Goal: Task Accomplishment & Management: Use online tool/utility

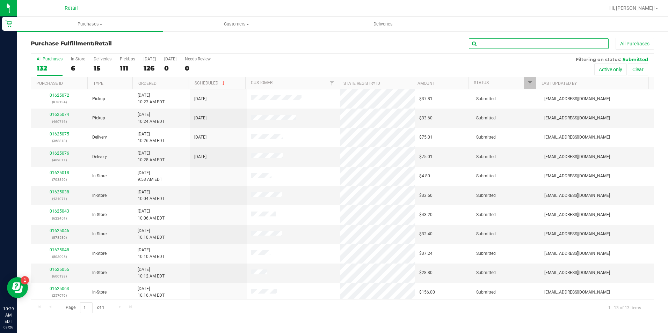
click at [534, 46] on input "text" at bounding box center [539, 43] width 140 height 10
click at [76, 64] on div "6" at bounding box center [78, 68] width 14 height 8
click at [0, 0] on input "In Store 6" at bounding box center [0, 0] width 0 height 0
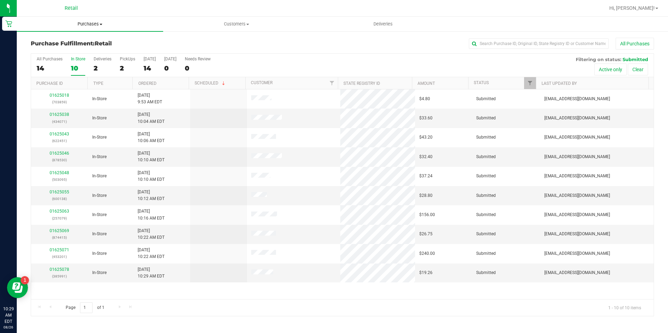
click at [93, 24] on span "Purchases" at bounding box center [90, 24] width 146 height 6
click at [61, 43] on span "Summary of purchases" at bounding box center [53, 42] width 72 height 6
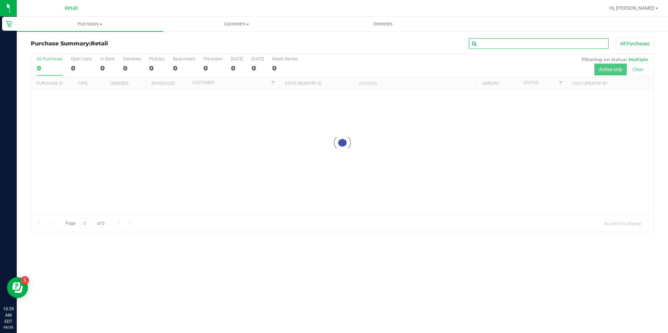
click at [519, 44] on input "text" at bounding box center [539, 43] width 140 height 10
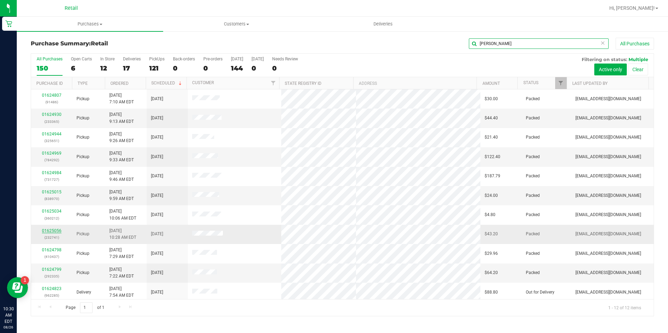
type input "[PERSON_NAME]"
click at [56, 231] on link "01625056" at bounding box center [52, 230] width 20 height 5
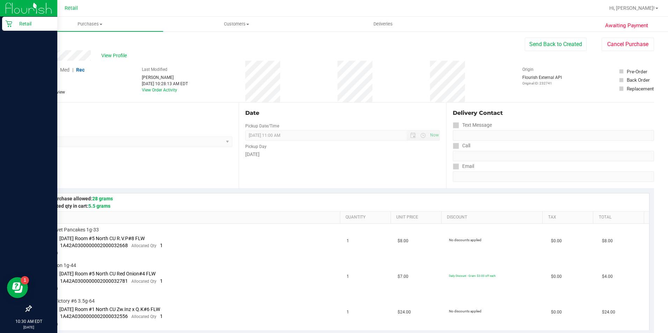
click at [10, 24] on icon at bounding box center [8, 24] width 7 height 7
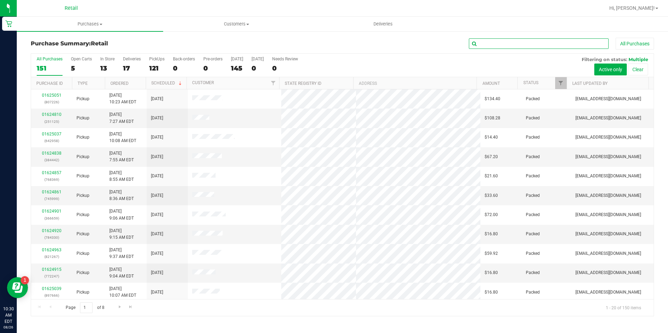
click at [507, 41] on input "text" at bounding box center [539, 43] width 140 height 10
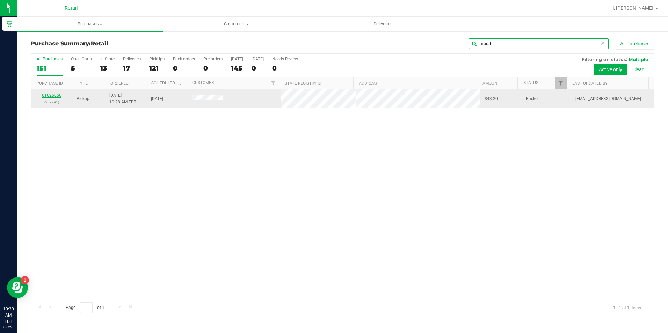
type input "moral"
click at [57, 95] on link "01625056" at bounding box center [52, 95] width 20 height 5
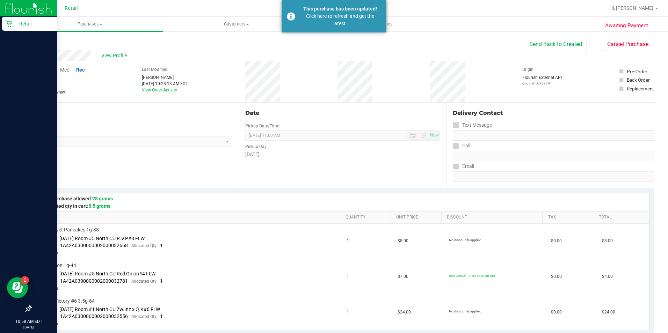
click at [10, 23] on icon at bounding box center [8, 23] width 7 height 7
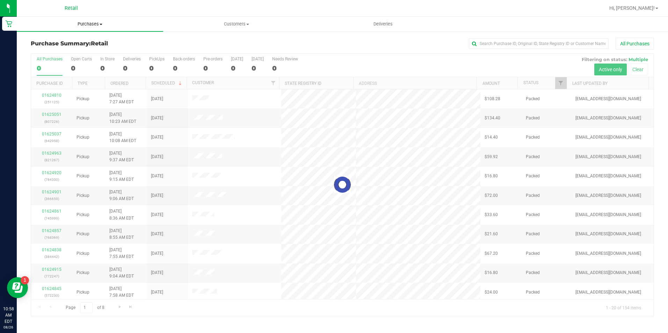
click at [97, 25] on span "Purchases" at bounding box center [90, 24] width 146 height 6
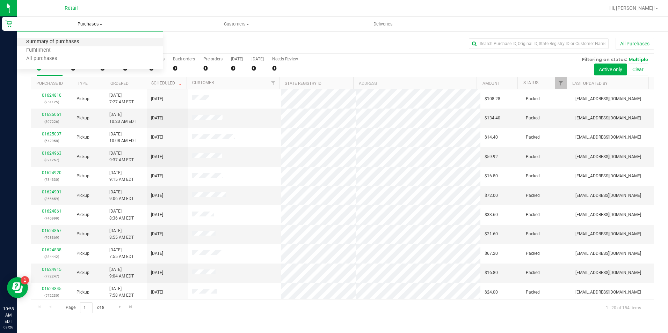
click at [48, 43] on span "Summary of purchases" at bounding box center [53, 42] width 72 height 6
click at [503, 44] on input "text" at bounding box center [539, 43] width 140 height 10
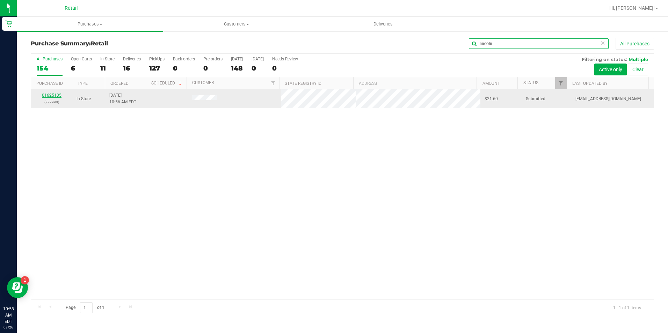
type input "lincoln"
click at [55, 94] on link "01625135" at bounding box center [52, 95] width 20 height 5
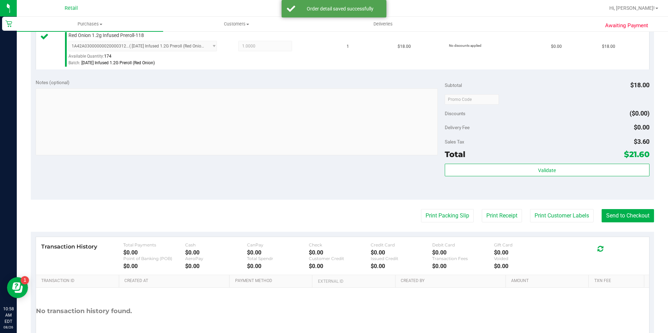
scroll to position [238, 0]
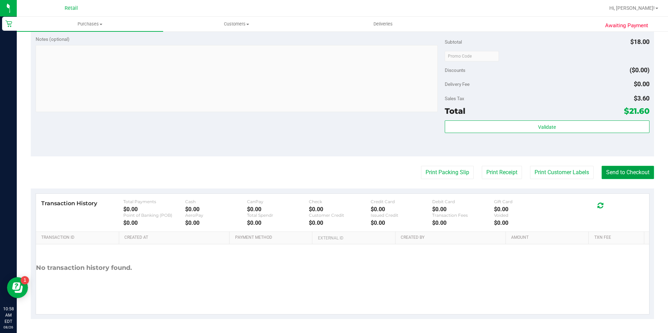
click at [616, 172] on button "Send to Checkout" at bounding box center [627, 172] width 52 height 13
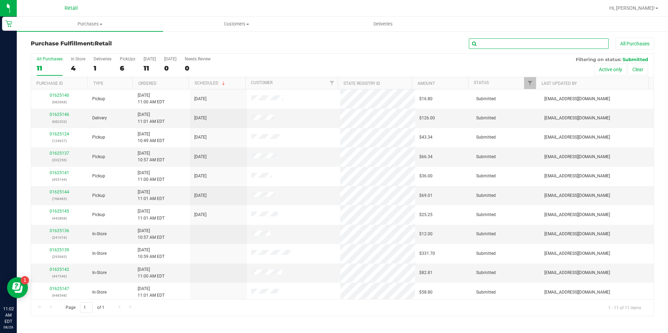
click at [530, 43] on input "text" at bounding box center [539, 43] width 140 height 10
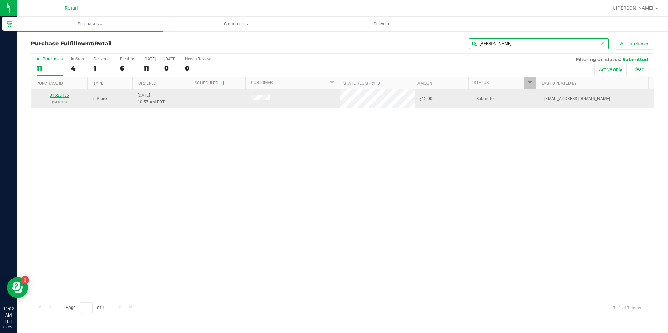
type input "[PERSON_NAME]"
click at [64, 93] on link "01625136" at bounding box center [60, 95] width 20 height 5
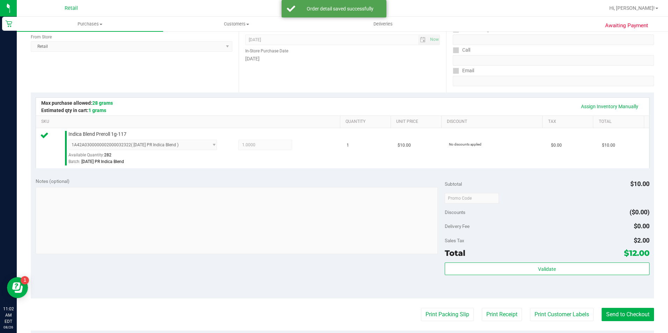
scroll to position [238, 0]
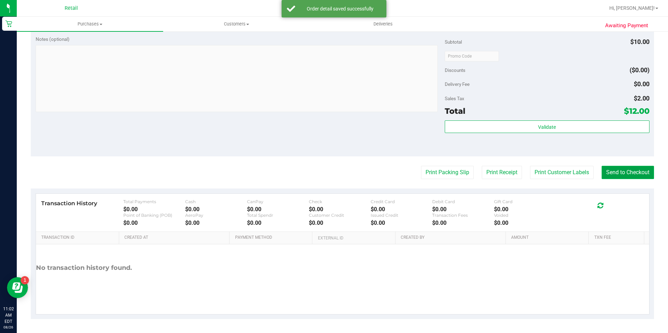
click at [613, 174] on button "Send to Checkout" at bounding box center [627, 172] width 52 height 13
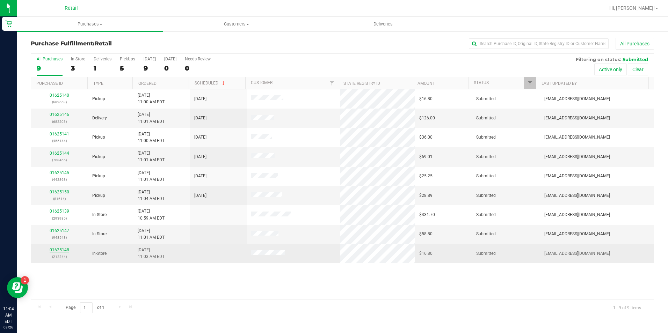
click at [64, 250] on link "01625148" at bounding box center [60, 250] width 20 height 5
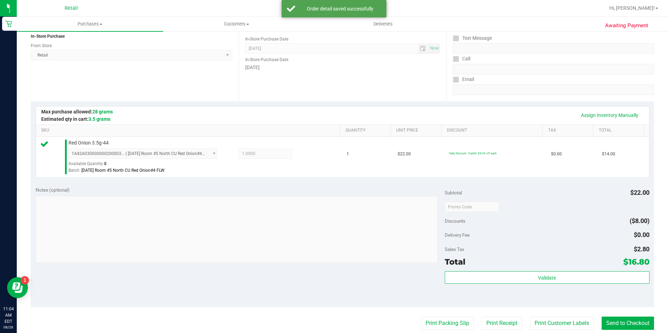
scroll to position [140, 0]
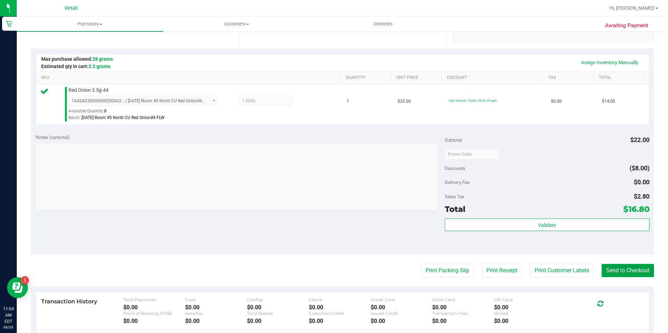
click at [605, 273] on button "Send to Checkout" at bounding box center [627, 270] width 52 height 13
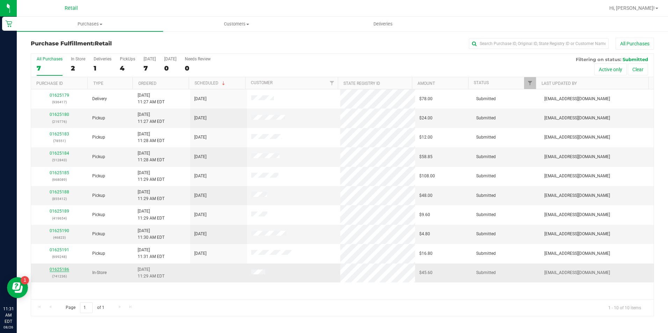
click at [59, 270] on link "01625186" at bounding box center [60, 269] width 20 height 5
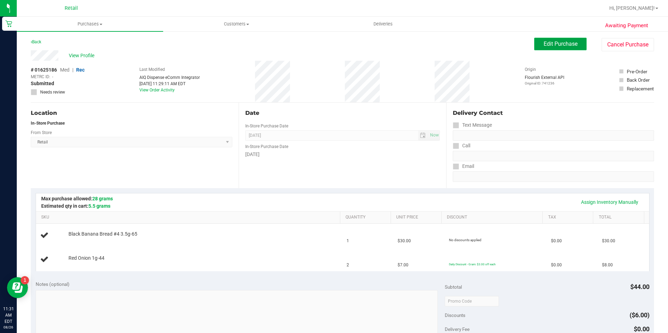
click at [562, 43] on span "Edit Purchase" at bounding box center [560, 44] width 34 height 7
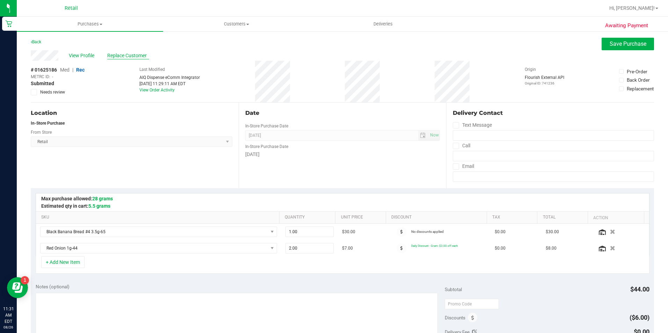
click at [129, 55] on span "Replace Customer" at bounding box center [128, 55] width 42 height 7
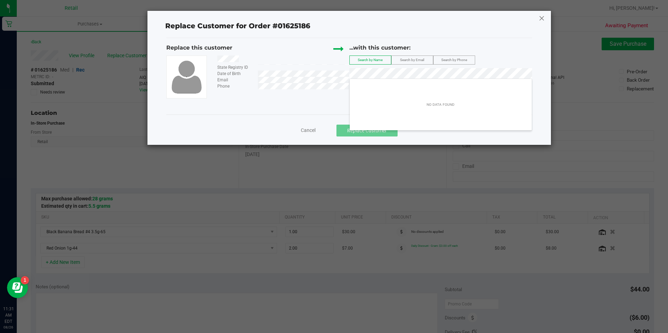
click at [542, 19] on icon at bounding box center [542, 18] width 6 height 11
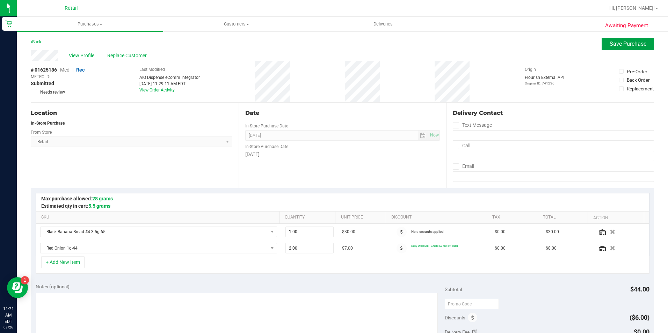
click at [635, 44] on span "Save Purchase" at bounding box center [627, 44] width 37 height 7
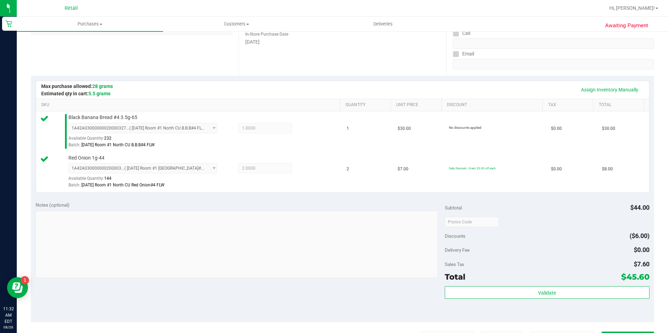
scroll to position [174, 0]
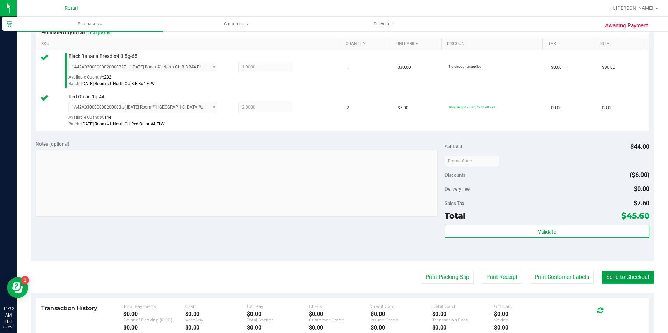
click at [606, 275] on button "Send to Checkout" at bounding box center [627, 277] width 52 height 13
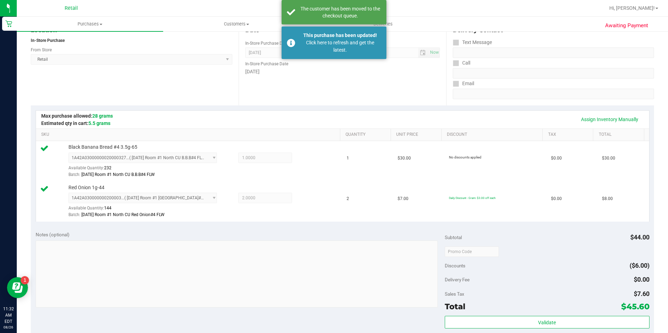
scroll to position [0, 0]
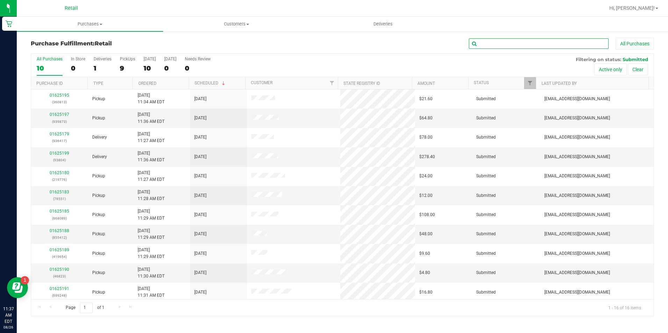
click at [483, 41] on input "text" at bounding box center [539, 43] width 140 height 10
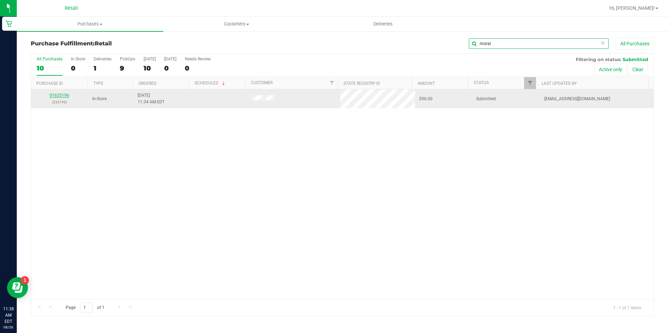
type input "moral"
click at [58, 95] on link "01625196" at bounding box center [60, 95] width 20 height 5
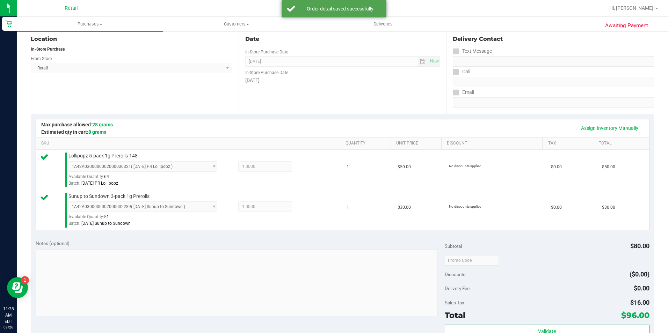
scroll to position [140, 0]
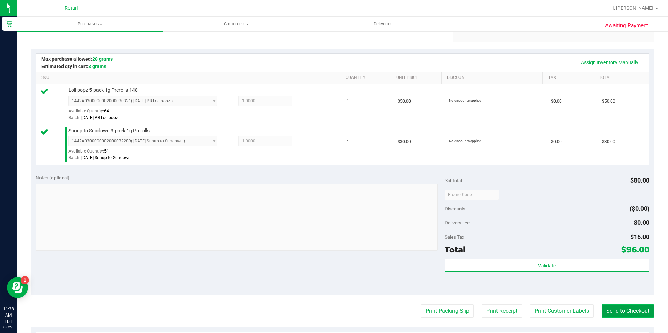
click at [601, 311] on button "Send to Checkout" at bounding box center [627, 311] width 52 height 13
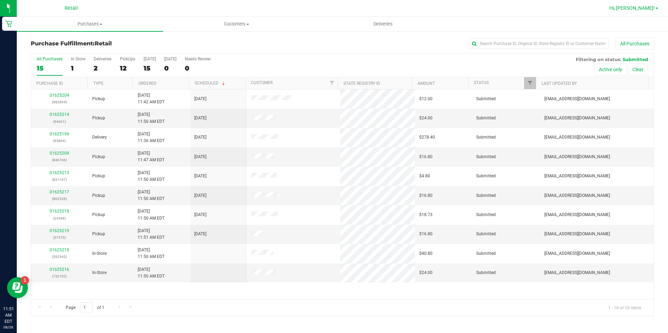
click at [649, 10] on span "Hi, [PERSON_NAME]!" at bounding box center [631, 8] width 45 height 6
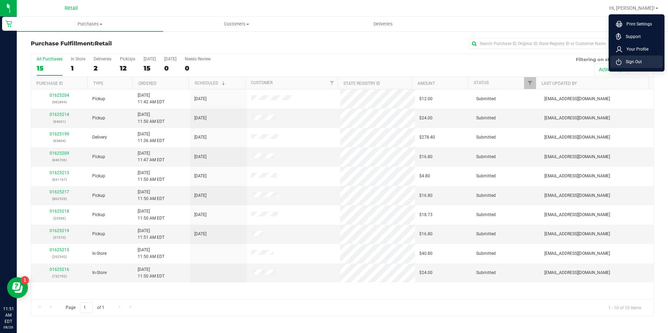
click at [629, 67] on li "Sign Out" at bounding box center [636, 62] width 52 height 13
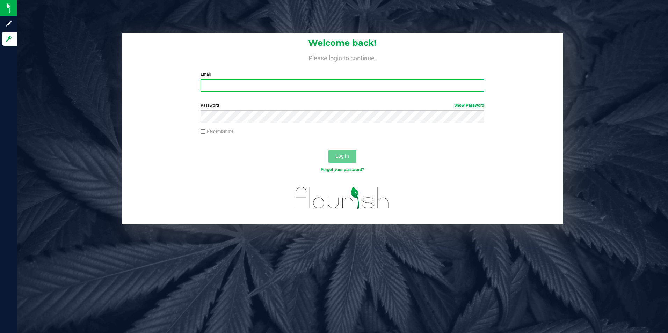
type input "[EMAIL_ADDRESS][DOMAIN_NAME]"
